Goal: Task Accomplishment & Management: Use online tool/utility

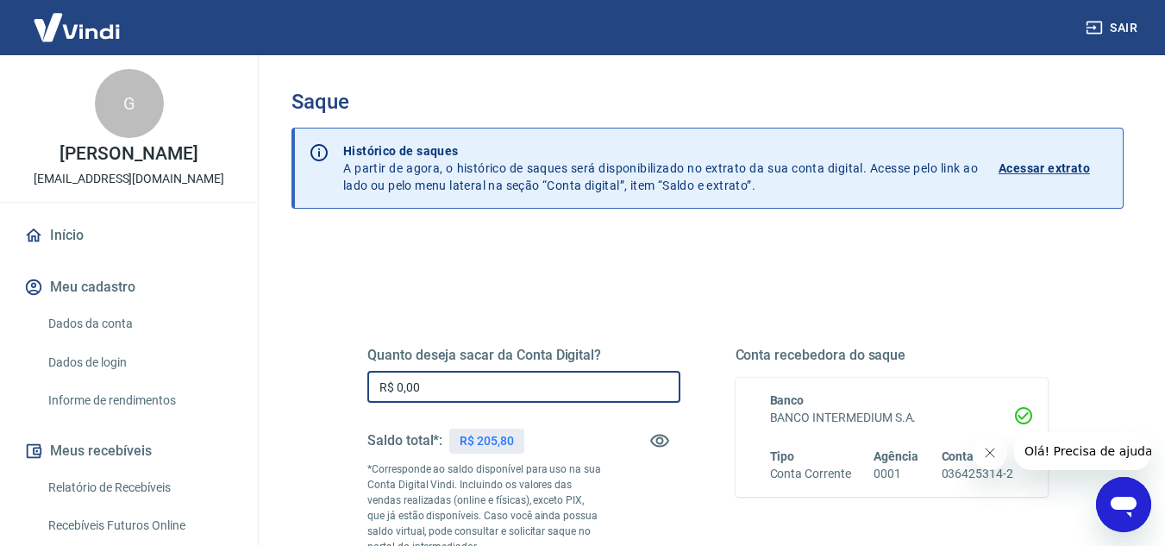
click at [532, 383] on input "R$ 0,00" at bounding box center [523, 387] width 313 height 32
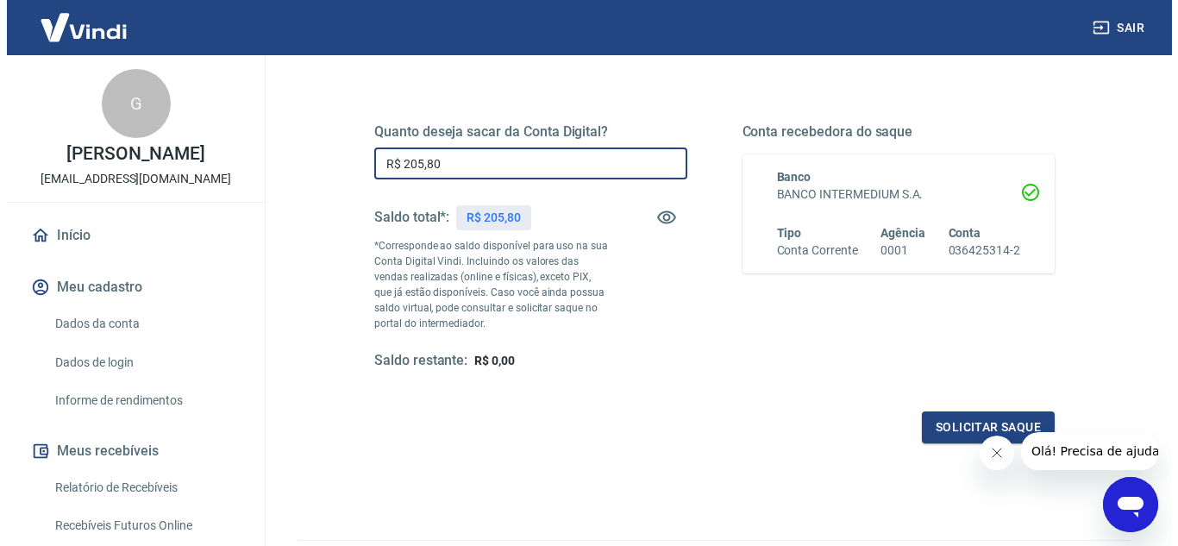
scroll to position [228, 0]
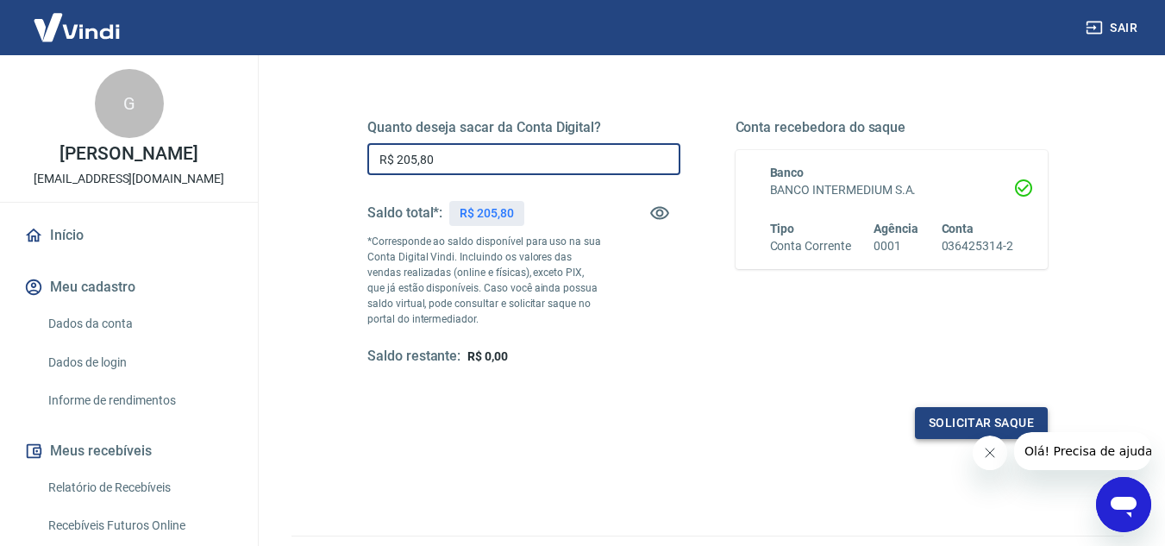
type input "R$ 205,80"
click at [995, 418] on button "Solicitar saque" at bounding box center [981, 423] width 133 height 32
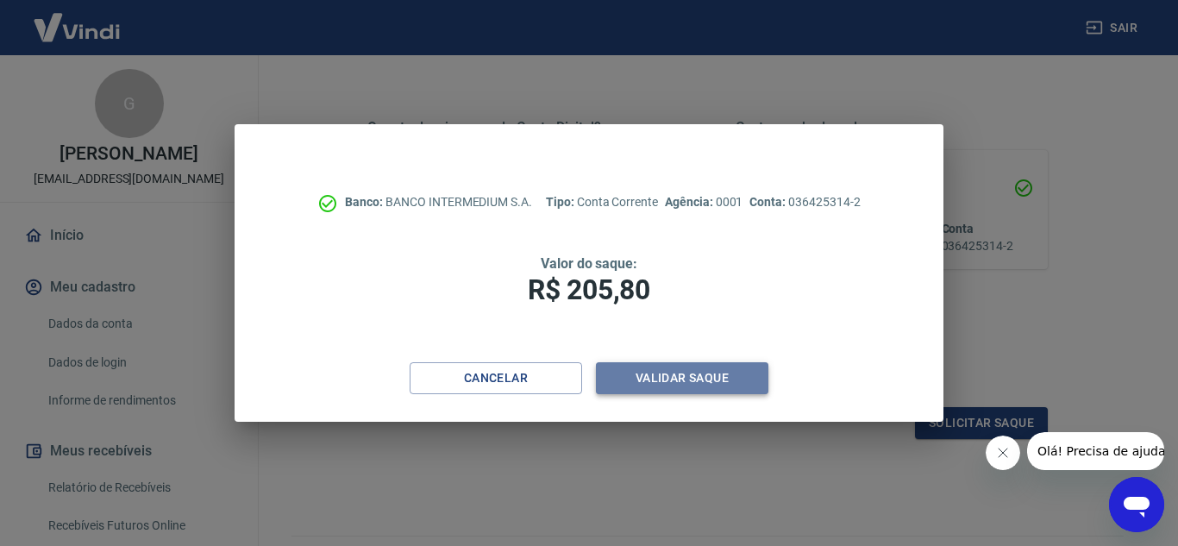
click at [733, 370] on button "Validar saque" at bounding box center [682, 378] width 172 height 32
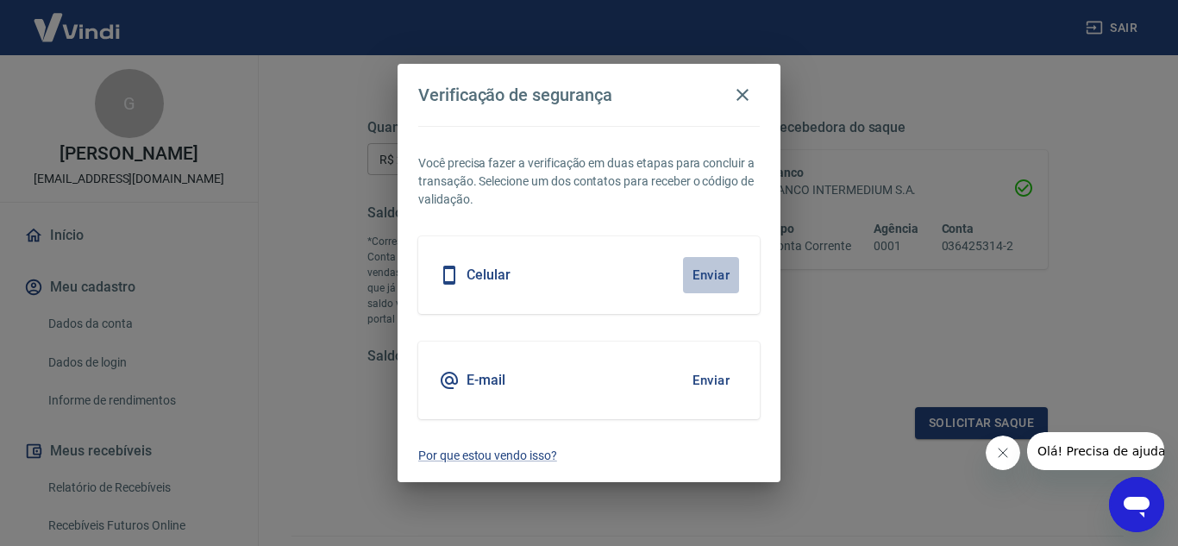
click at [705, 276] on button "Enviar" at bounding box center [711, 275] width 56 height 36
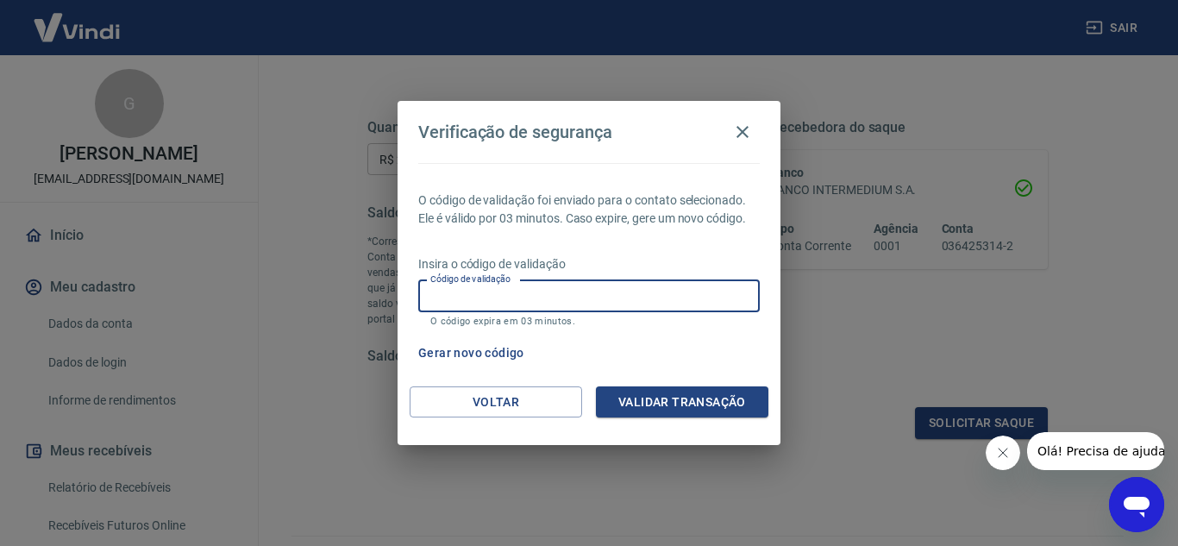
click at [498, 290] on input "Código de validação" at bounding box center [588, 296] width 341 height 32
type input "990067"
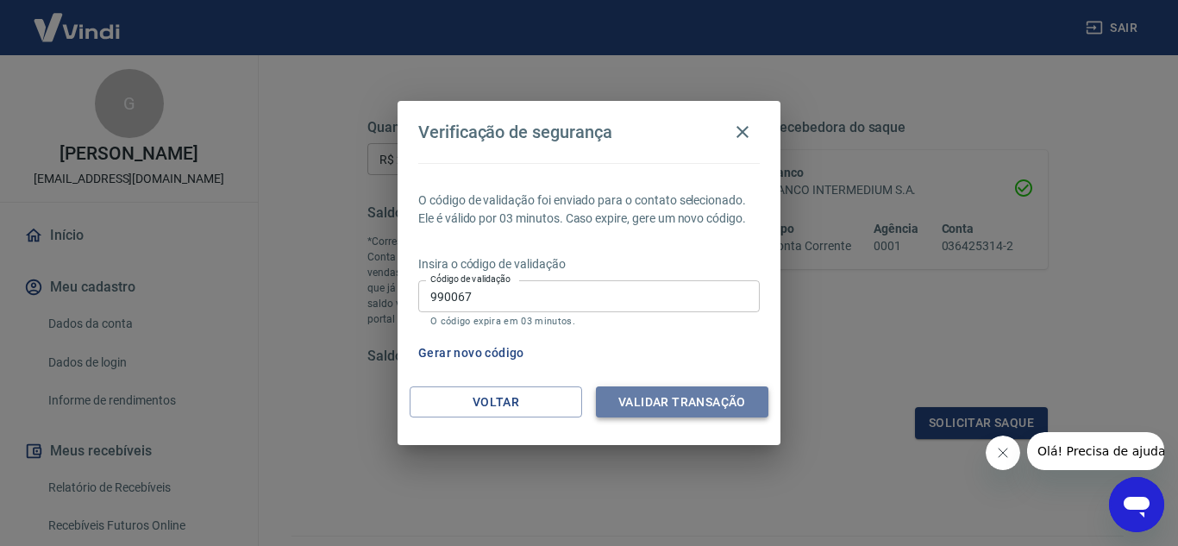
click at [678, 403] on button "Validar transação" at bounding box center [682, 402] width 172 height 32
